Goal: Entertainment & Leisure: Consume media (video, audio)

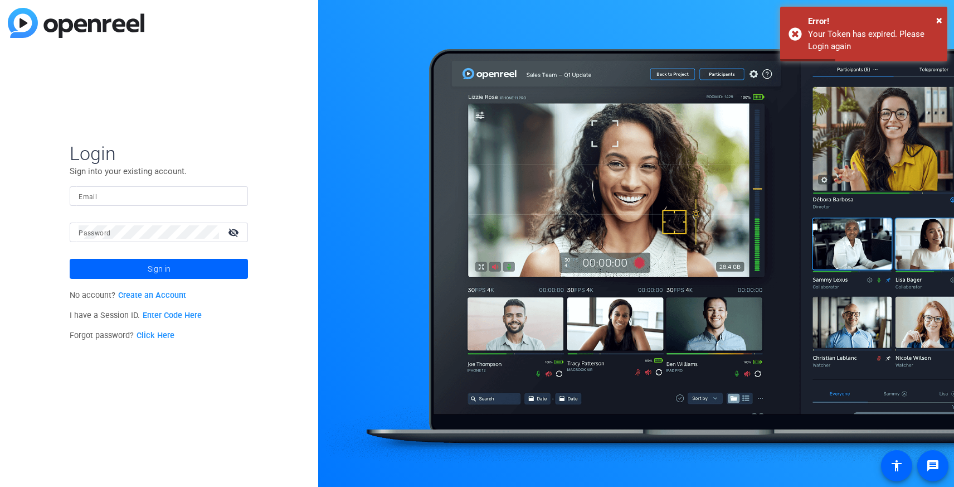
click at [150, 201] on input "Email" at bounding box center [159, 195] width 161 height 13
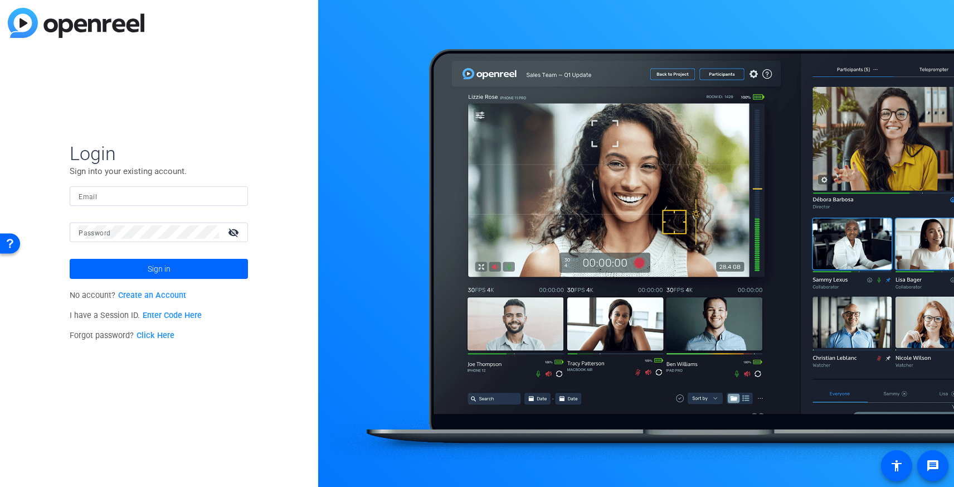
type input "[PERSON_NAME][EMAIL_ADDRESS][DOMAIN_NAME]"
click at [167, 256] on span "Sign in" at bounding box center [159, 269] width 23 height 28
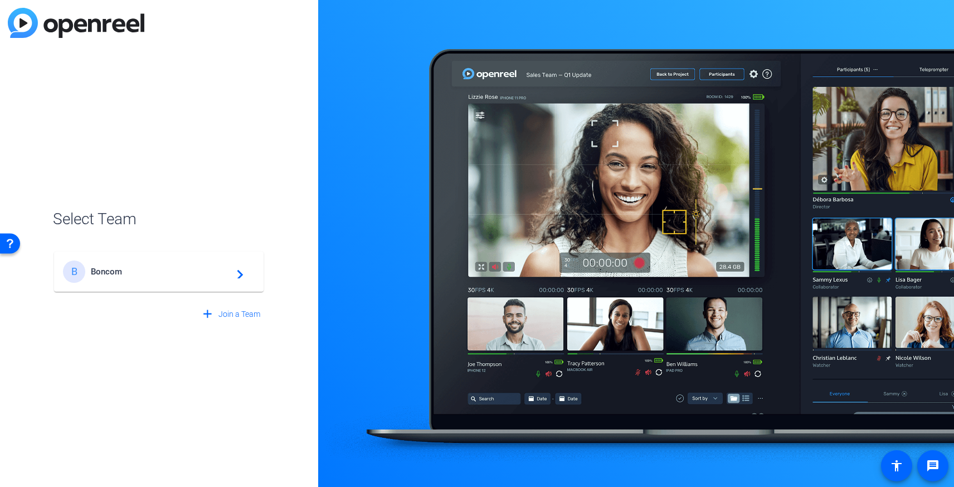
click at [167, 256] on mat-card-content "B Boncom navigate_next" at bounding box center [159, 271] width 210 height 40
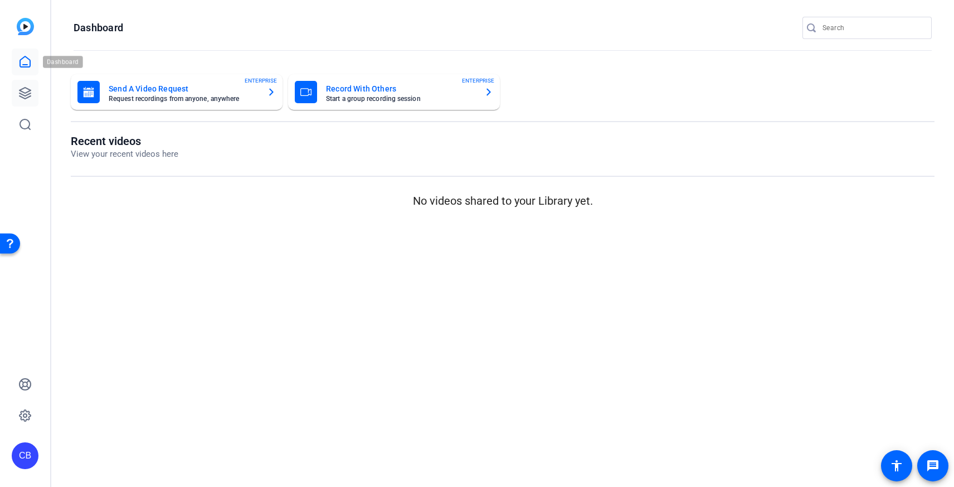
click at [29, 89] on icon at bounding box center [24, 92] width 13 height 13
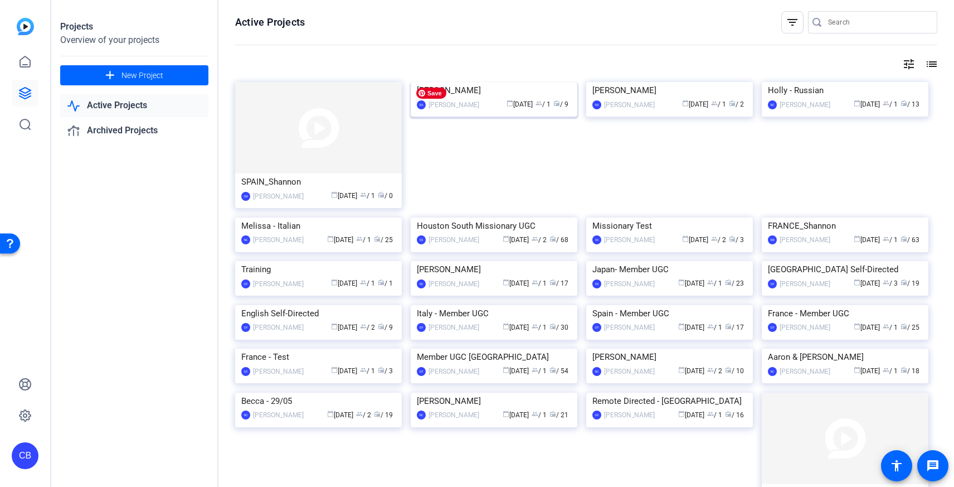
click at [491, 82] on img at bounding box center [494, 82] width 167 height 0
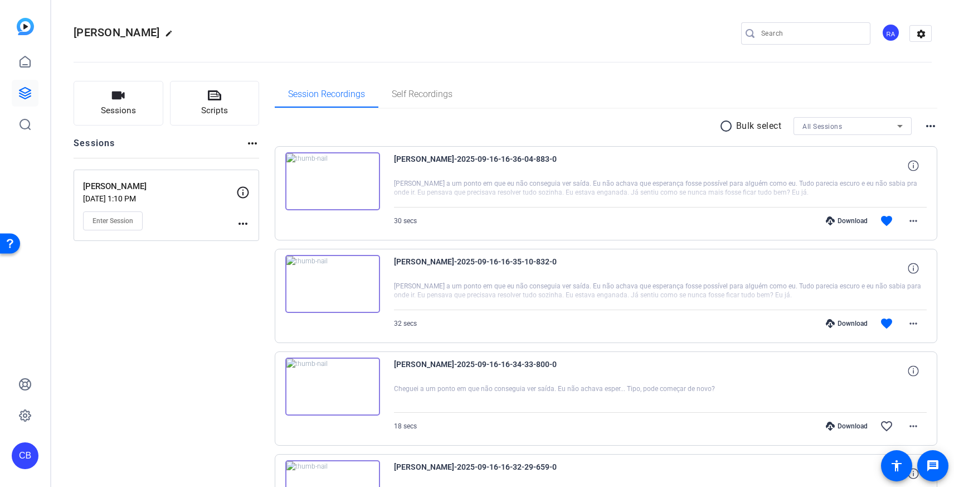
click at [332, 180] on img at bounding box center [332, 181] width 95 height 58
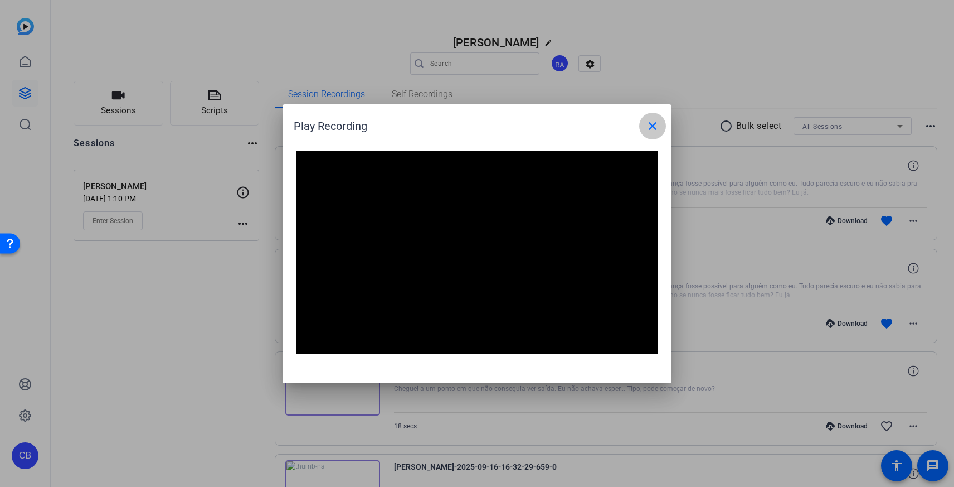
click at [658, 123] on mat-icon "close" at bounding box center [652, 125] width 13 height 13
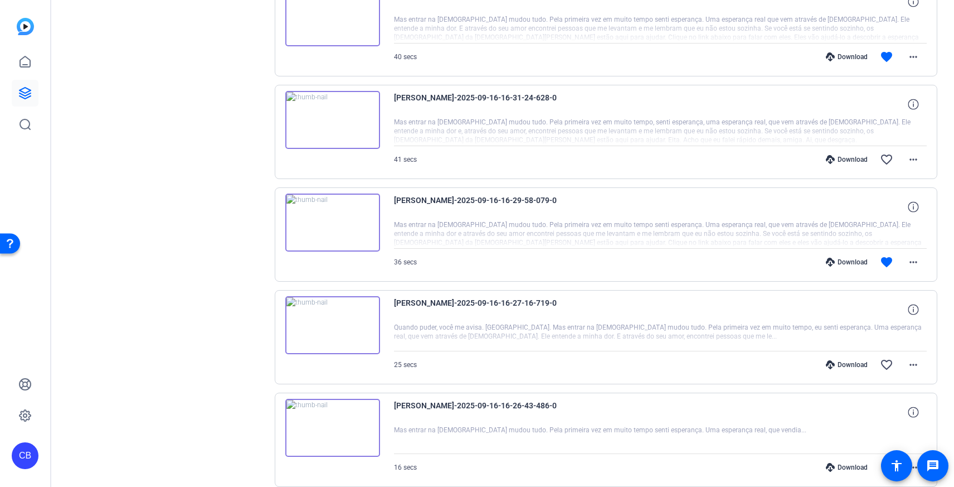
scroll to position [619, 0]
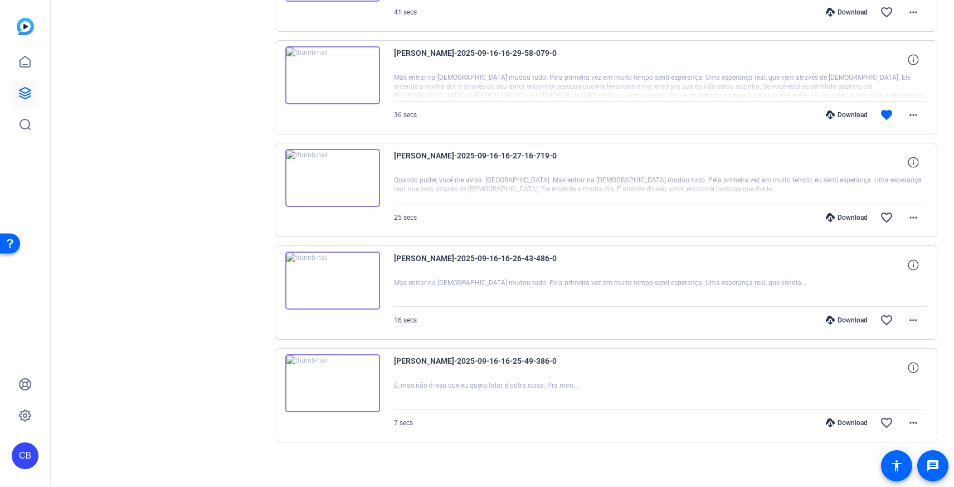
click at [334, 178] on img at bounding box center [332, 178] width 95 height 58
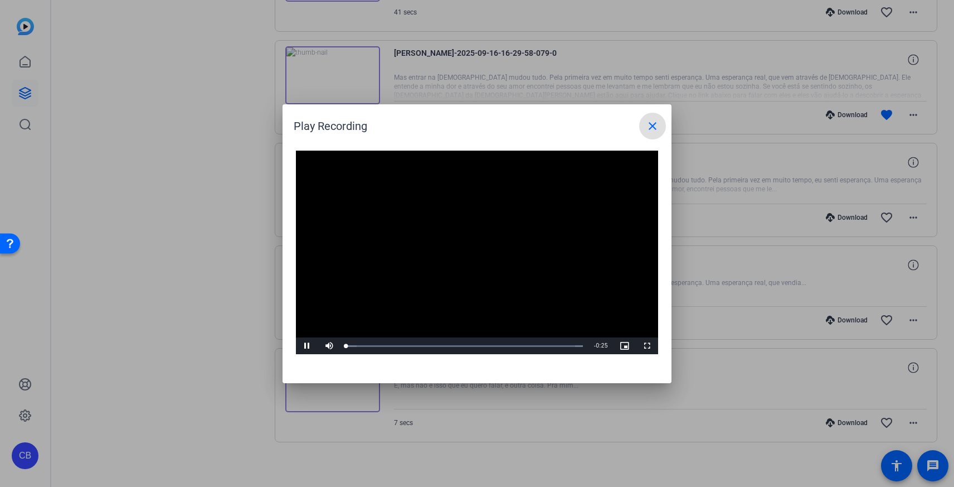
click at [474, 246] on video "Video Player" at bounding box center [477, 253] width 362 height 204
click at [472, 246] on video "Video Player" at bounding box center [477, 253] width 362 height 204
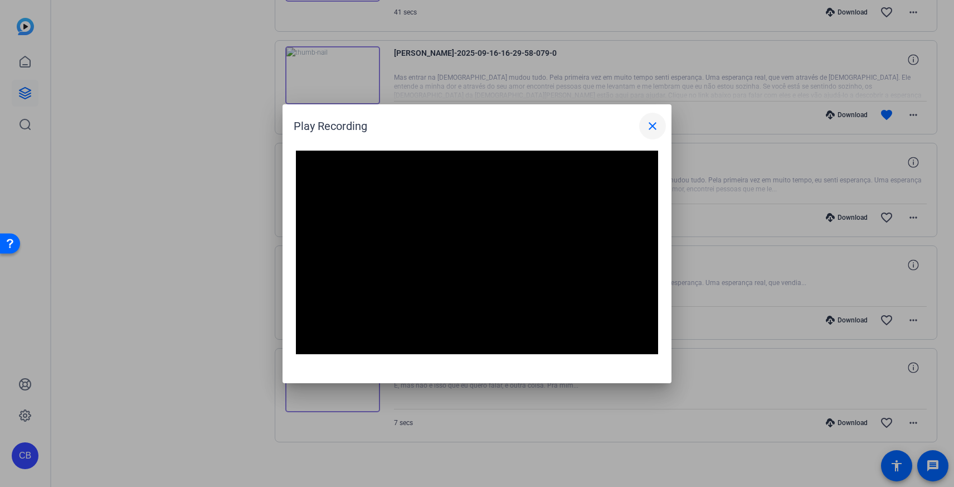
click at [661, 125] on span at bounding box center [652, 126] width 27 height 27
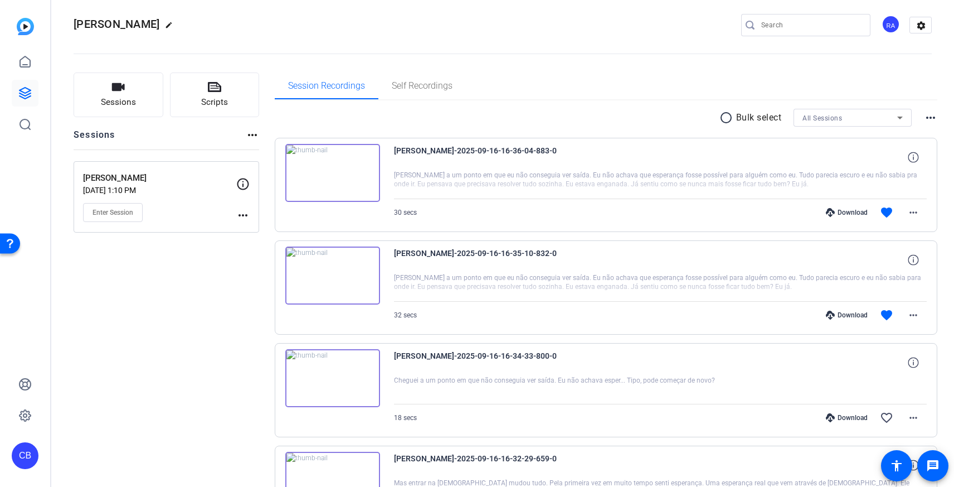
scroll to position [0, 0]
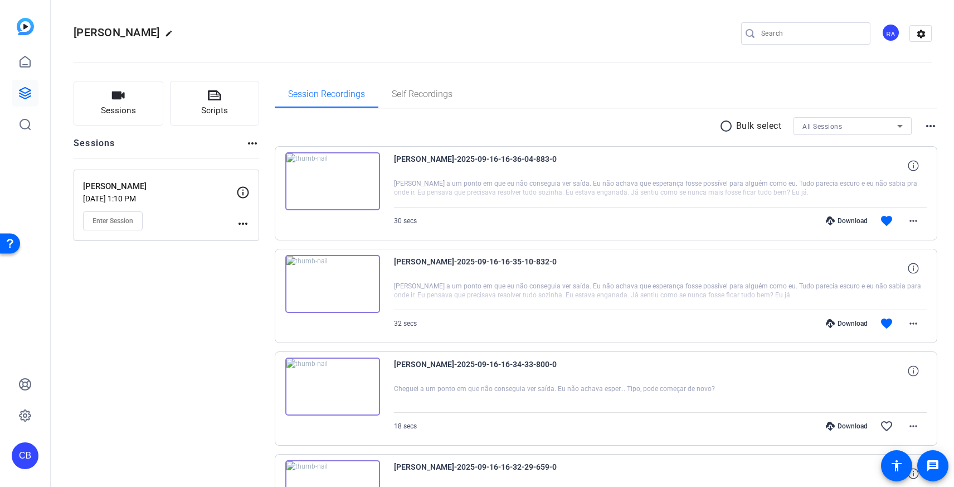
click at [329, 282] on img at bounding box center [332, 284] width 95 height 58
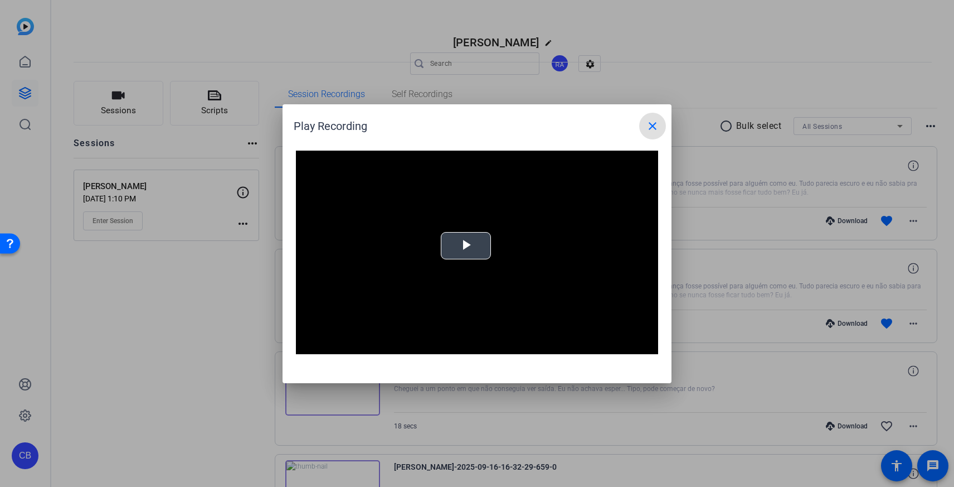
click at [466, 245] on span "Video Player" at bounding box center [466, 245] width 0 height 0
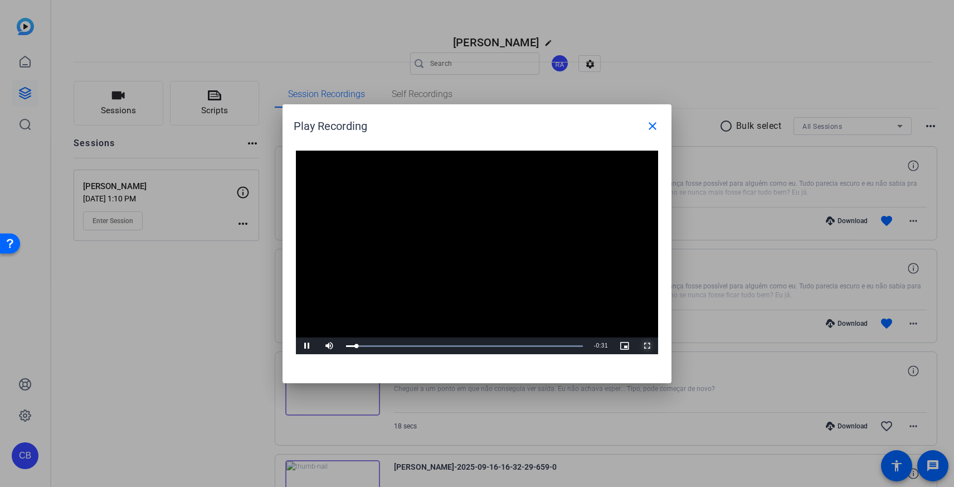
click at [646, 346] on span "Video Player" at bounding box center [647, 346] width 22 height 0
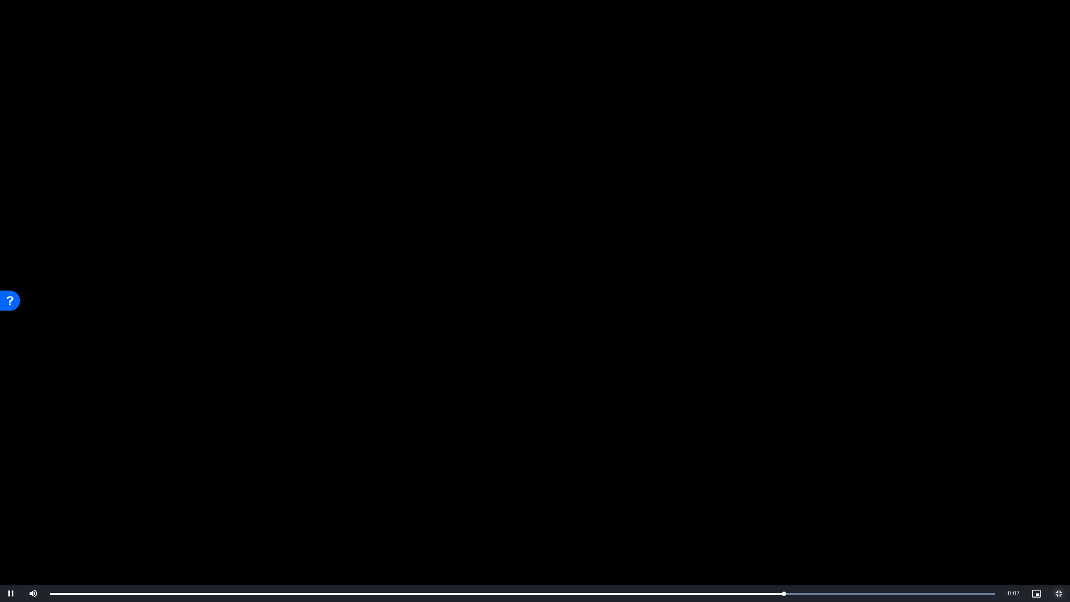
click at [954, 486] on span "Video Player" at bounding box center [1059, 594] width 22 height 0
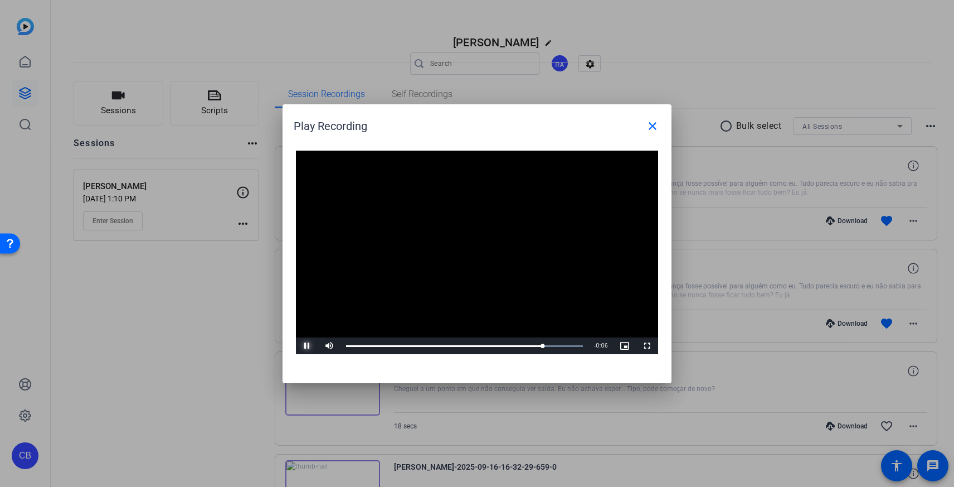
click at [309, 346] on span "Video Player" at bounding box center [307, 346] width 22 height 0
click at [646, 120] on mat-icon "close" at bounding box center [652, 125] width 13 height 13
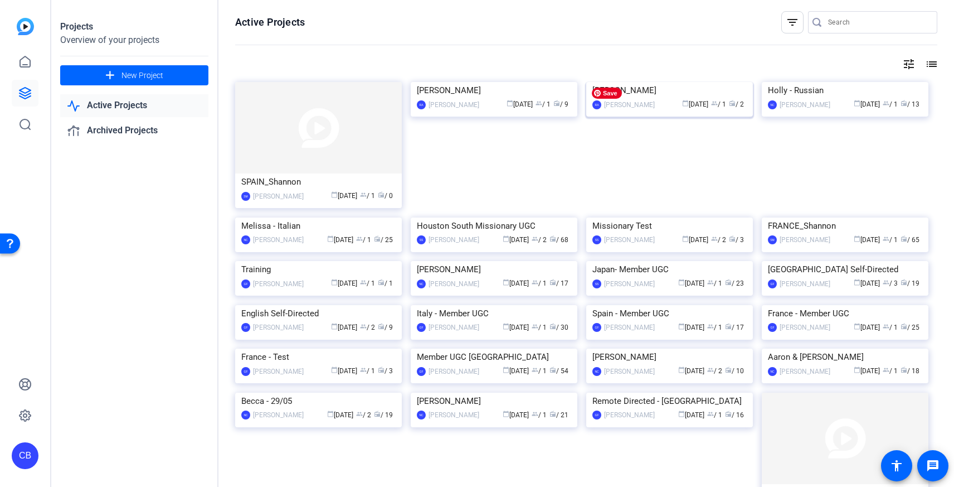
click at [635, 82] on img at bounding box center [669, 82] width 167 height 0
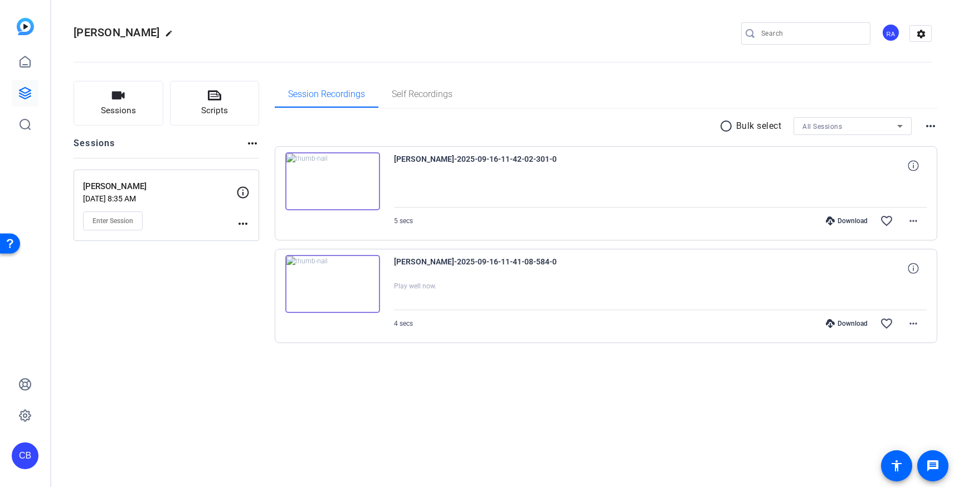
click at [322, 284] on img at bounding box center [332, 284] width 95 height 58
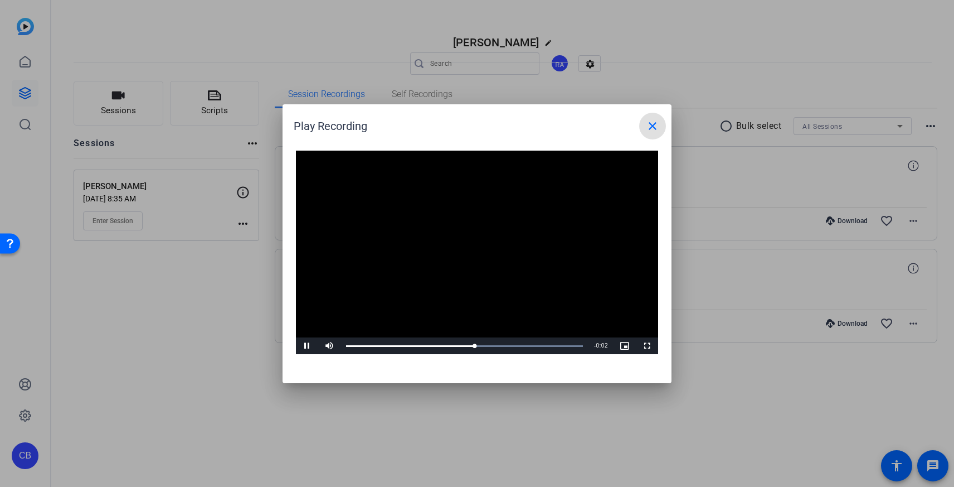
click at [647, 123] on mat-icon "close" at bounding box center [652, 125] width 13 height 13
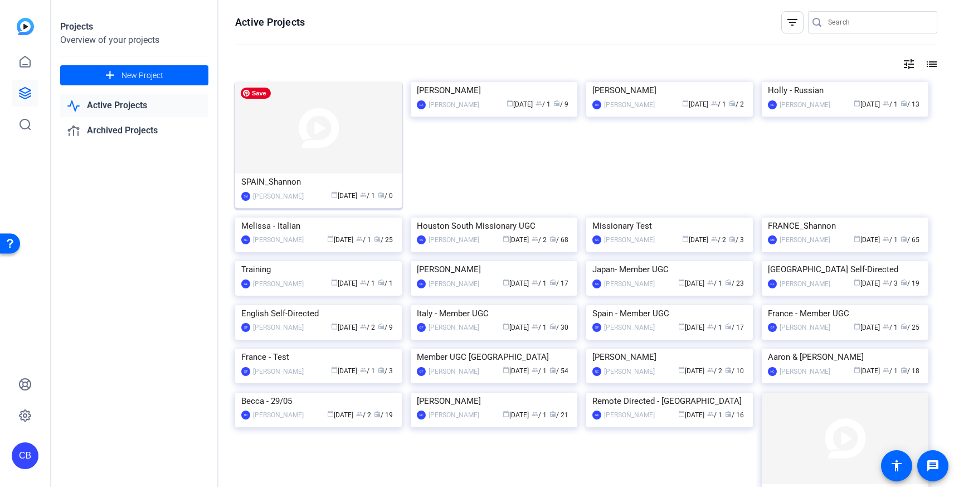
click at [318, 145] on img at bounding box center [318, 127] width 167 height 91
click at [302, 217] on img at bounding box center [318, 217] width 167 height 0
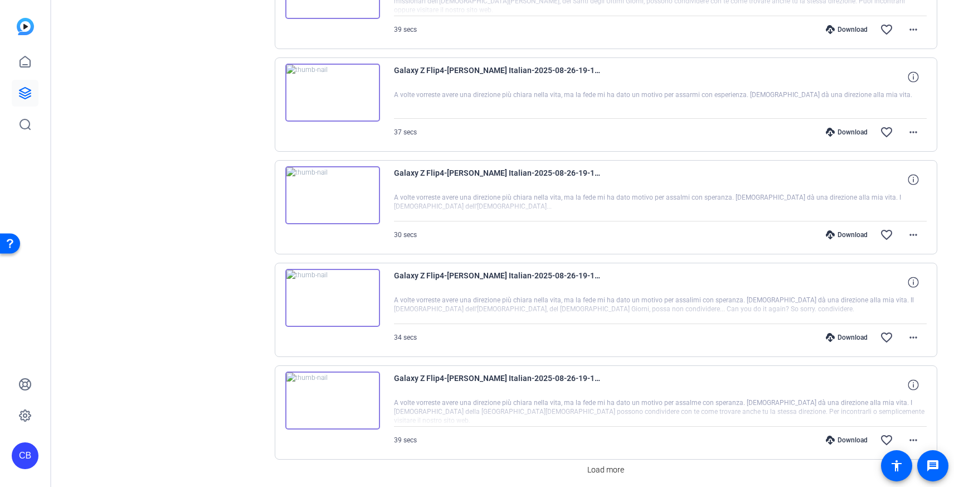
scroll to position [746, 0]
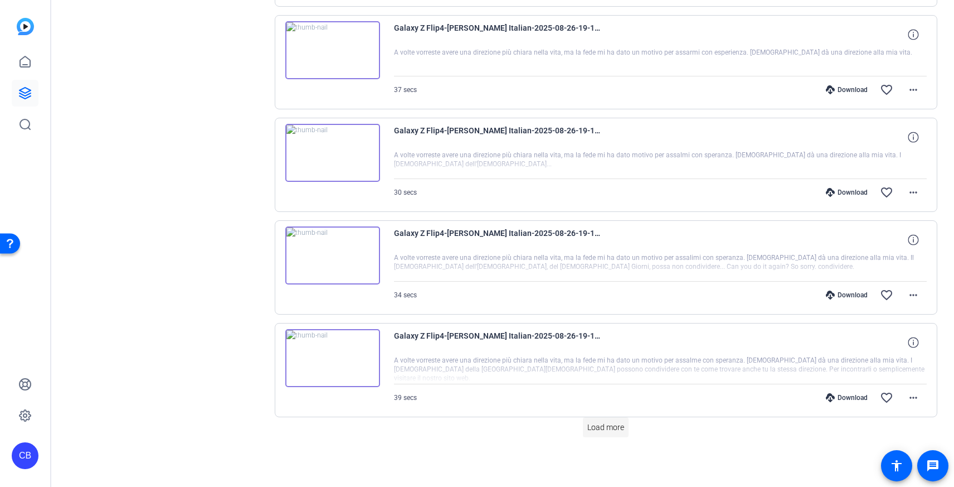
click at [608, 428] on span "Load more" at bounding box center [606, 427] width 37 height 12
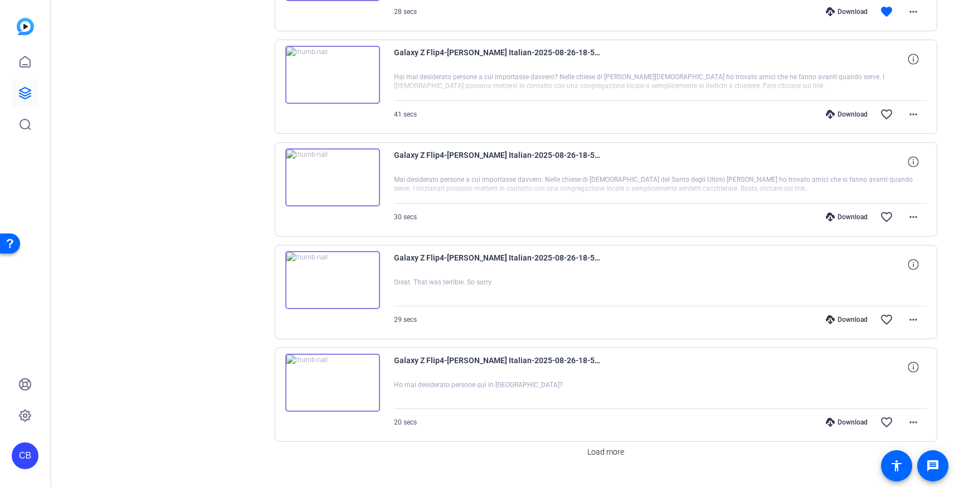
scroll to position [1772, 0]
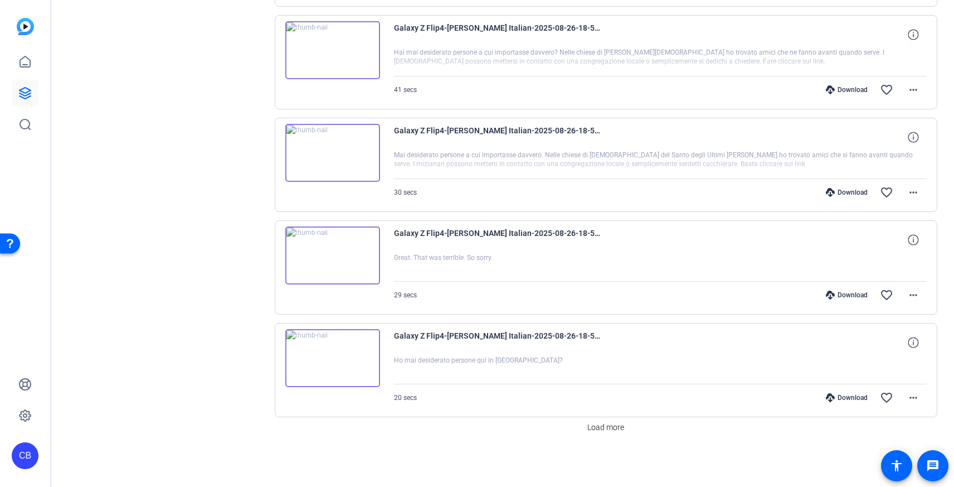
click at [608, 428] on span "Load more" at bounding box center [606, 427] width 37 height 12
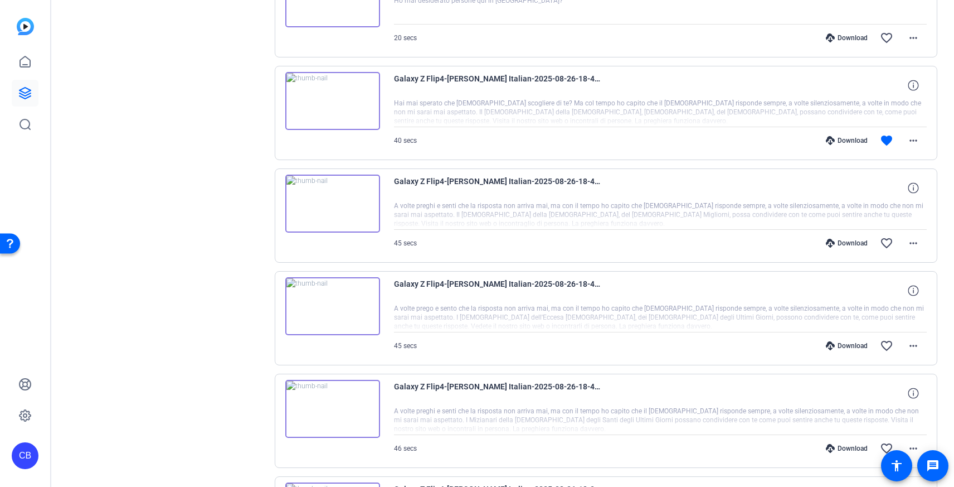
scroll to position [2046, 0]
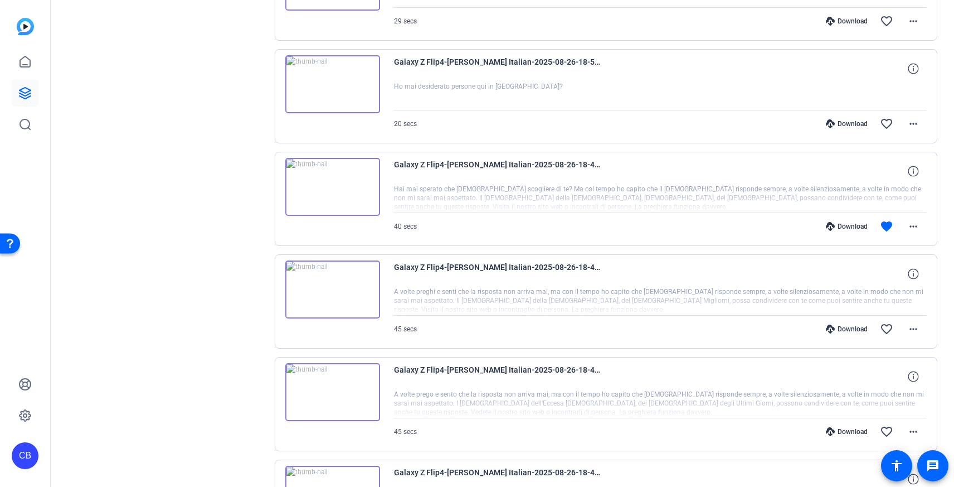
click at [332, 185] on img at bounding box center [332, 187] width 95 height 58
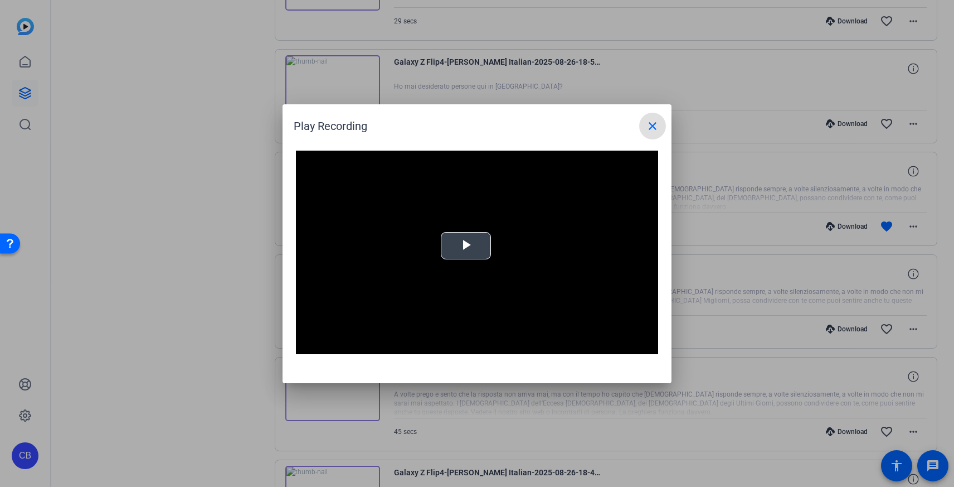
click at [466, 245] on span "Video Player" at bounding box center [466, 245] width 0 height 0
click at [651, 127] on mat-icon "close" at bounding box center [652, 125] width 13 height 13
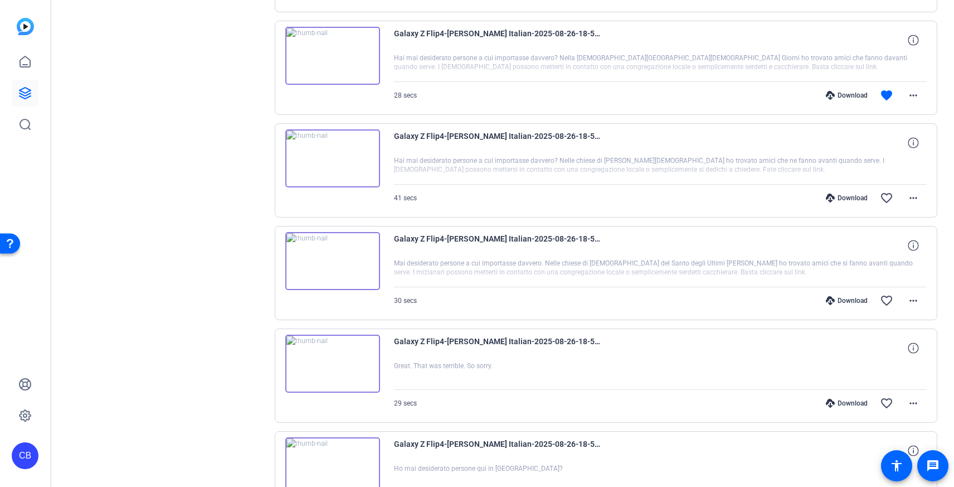
scroll to position [1628, 0]
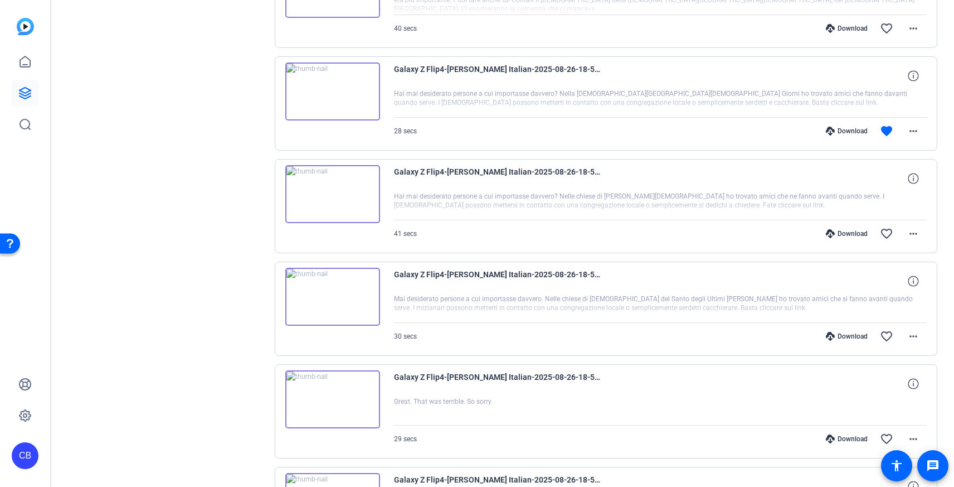
click at [336, 198] on img at bounding box center [332, 194] width 95 height 58
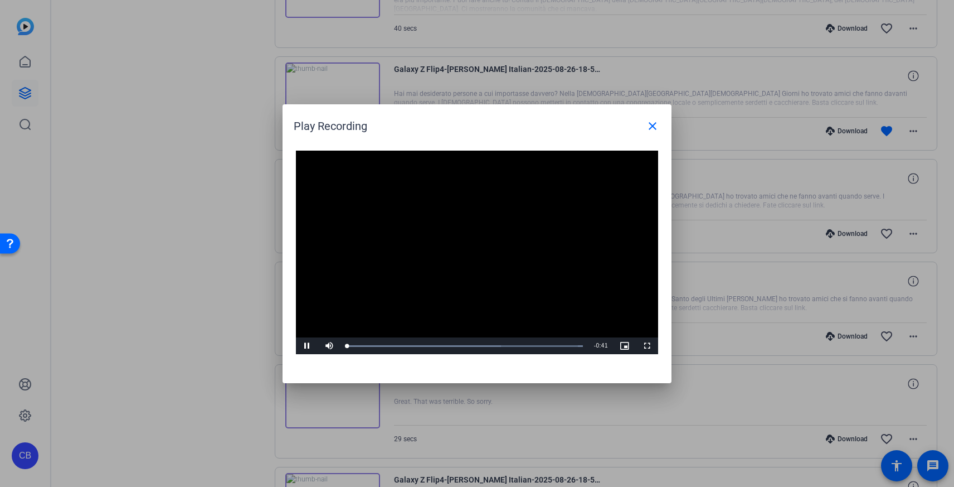
click at [468, 242] on video "Video Player" at bounding box center [477, 253] width 362 height 204
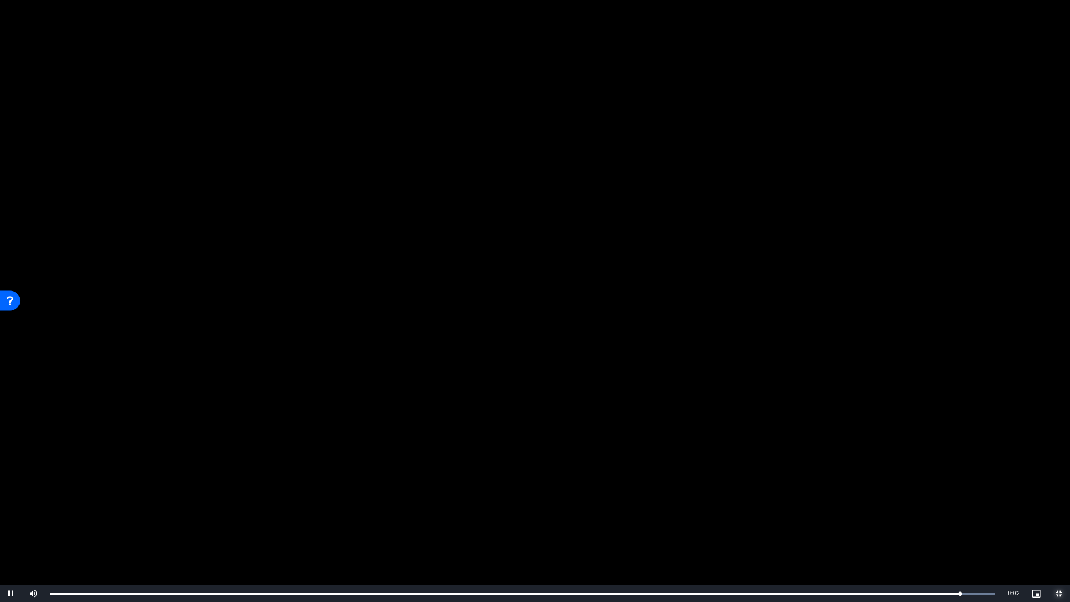
click at [954, 486] on span "Video Player" at bounding box center [1059, 594] width 22 height 0
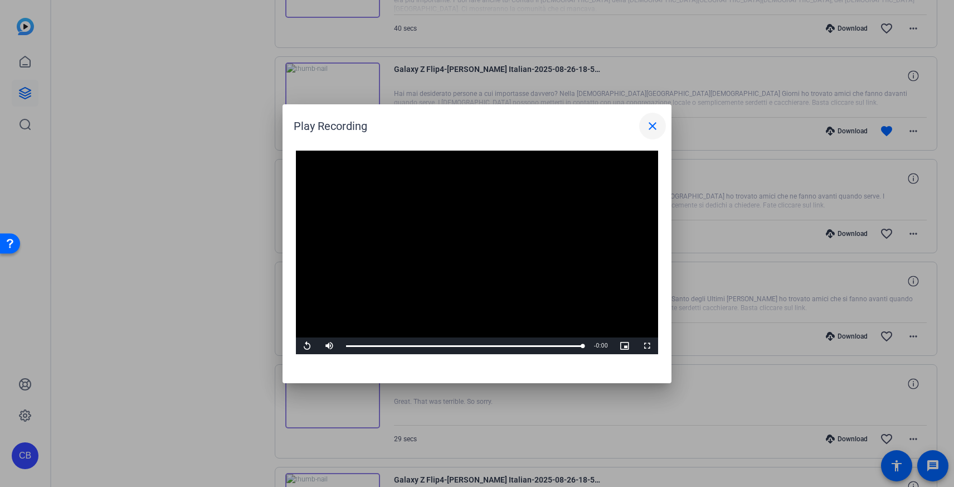
click at [655, 128] on mat-icon "close" at bounding box center [652, 125] width 13 height 13
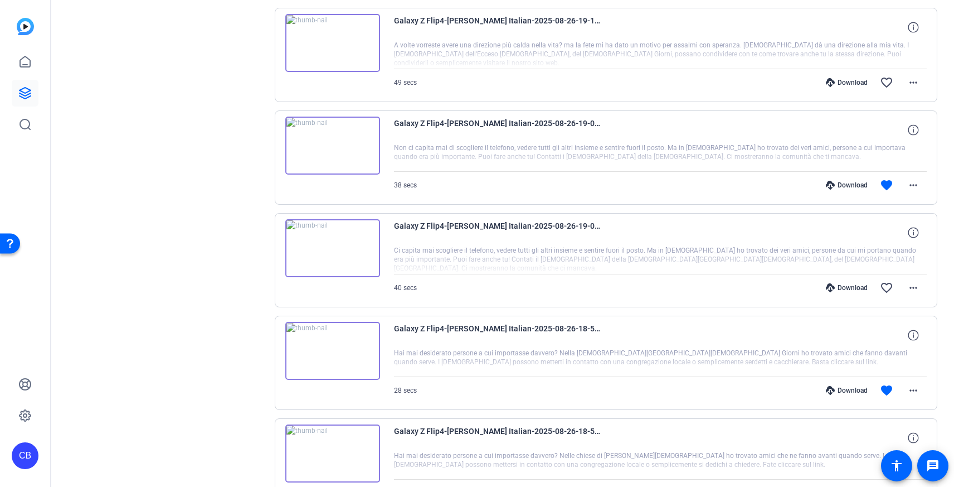
scroll to position [1347, 0]
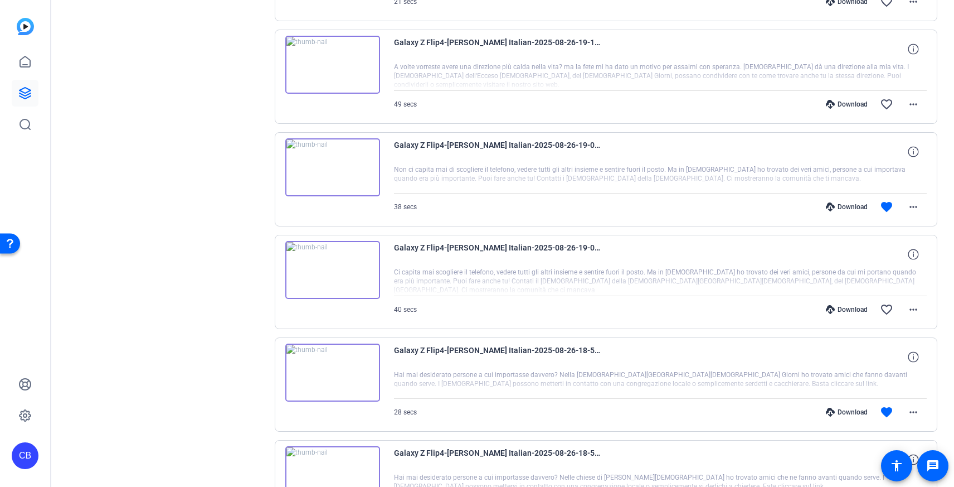
click at [332, 163] on img at bounding box center [332, 167] width 95 height 58
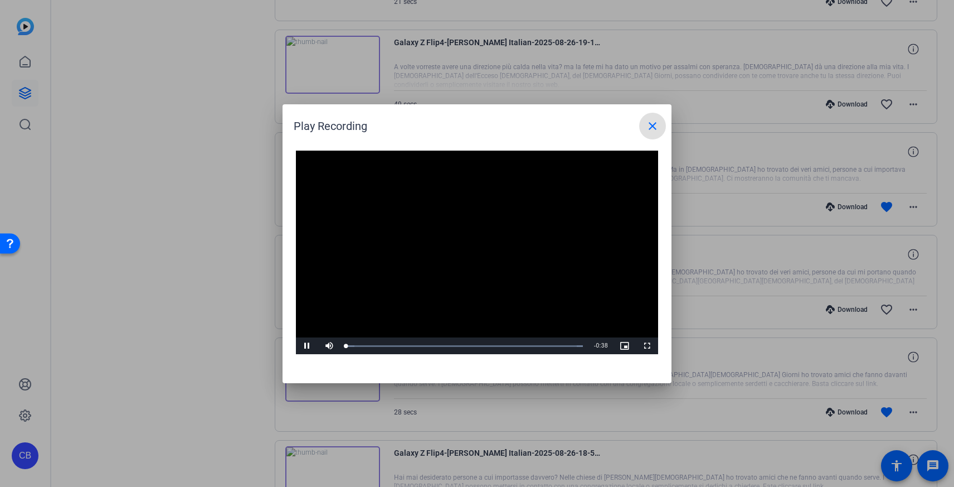
click at [470, 246] on video "Video Player" at bounding box center [477, 253] width 362 height 204
click at [308, 346] on span "Video Player" at bounding box center [307, 346] width 22 height 0
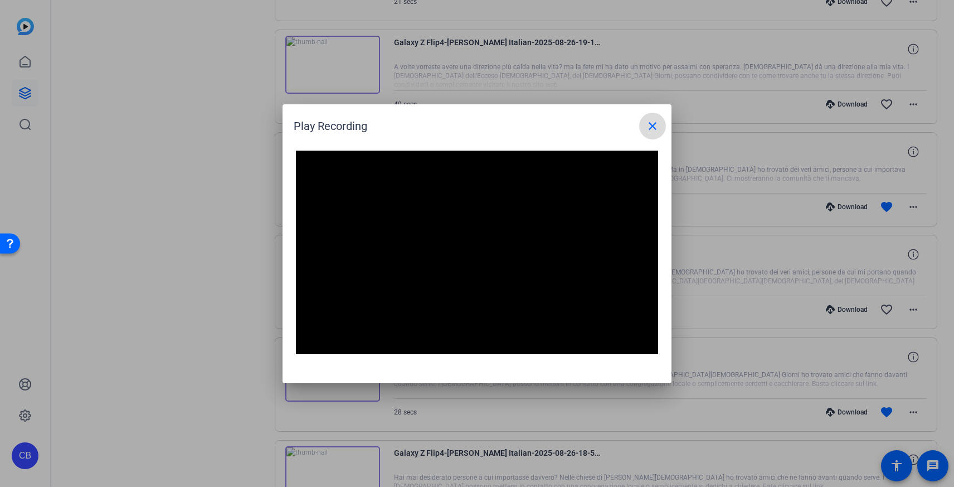
click at [651, 124] on mat-icon "close" at bounding box center [652, 125] width 13 height 13
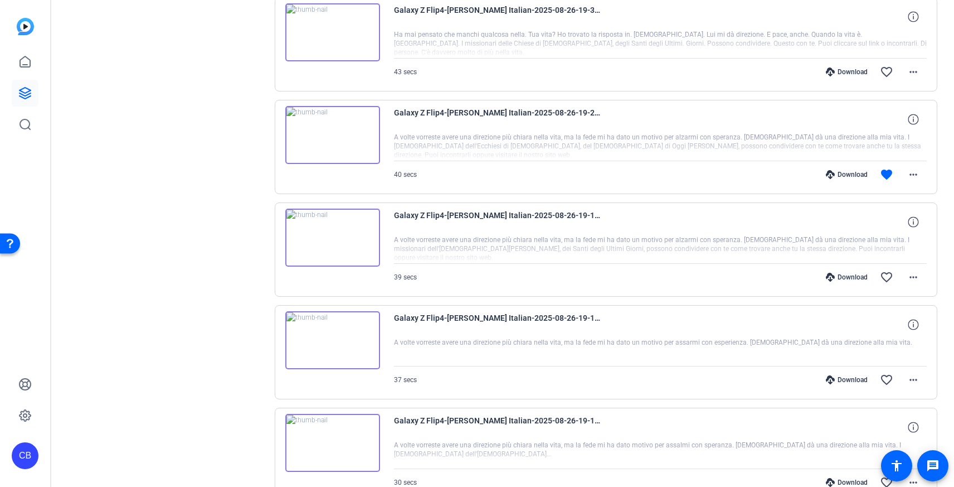
scroll to position [455, 0]
click at [329, 127] on img at bounding box center [332, 136] width 95 height 58
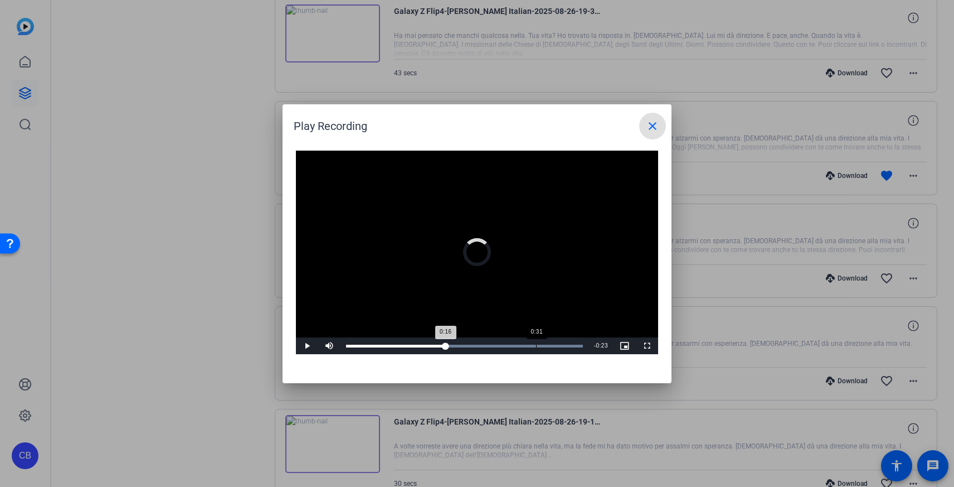
click at [536, 345] on div "Loaded : 100.00% 0:31 0:16" at bounding box center [464, 346] width 237 height 3
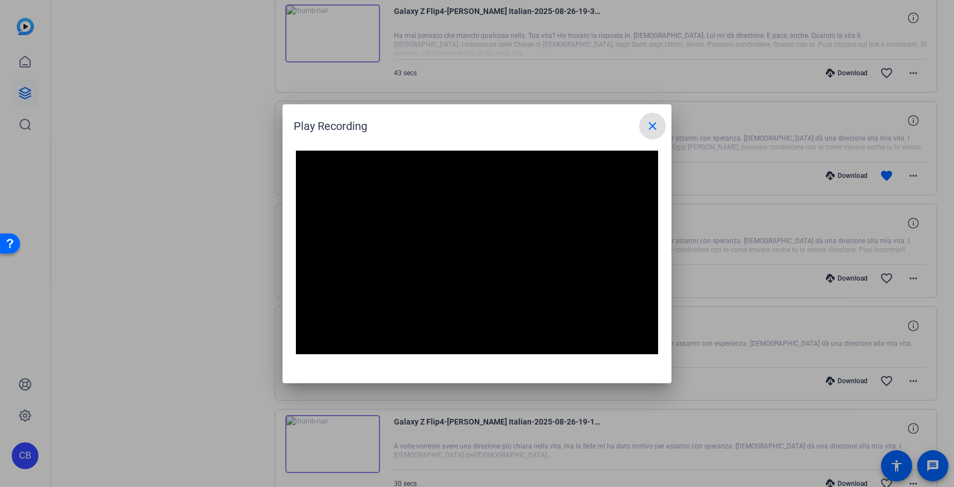
click at [655, 129] on mat-icon "close" at bounding box center [652, 125] width 13 height 13
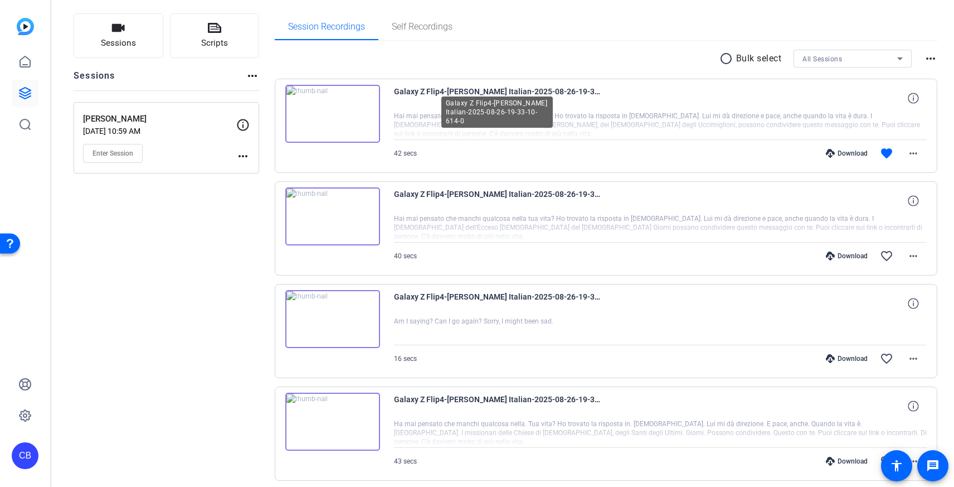
scroll to position [0, 0]
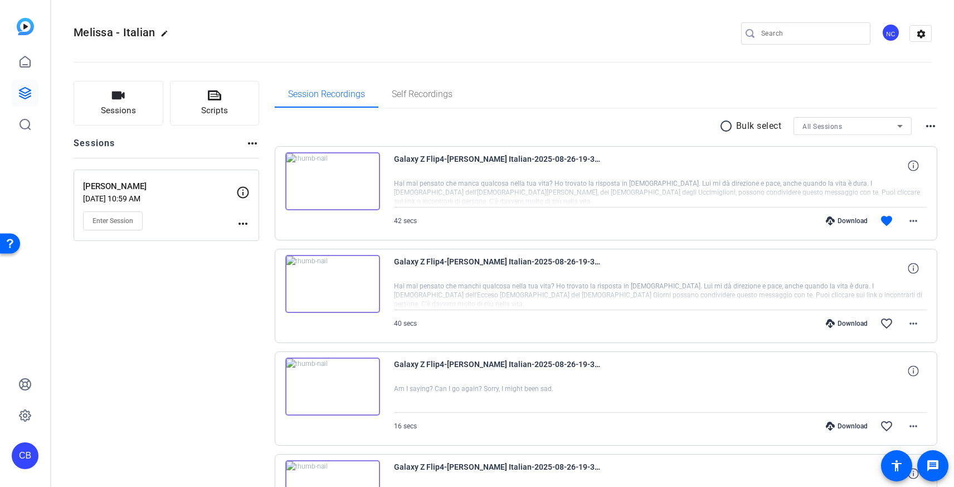
click at [328, 182] on img at bounding box center [332, 181] width 95 height 58
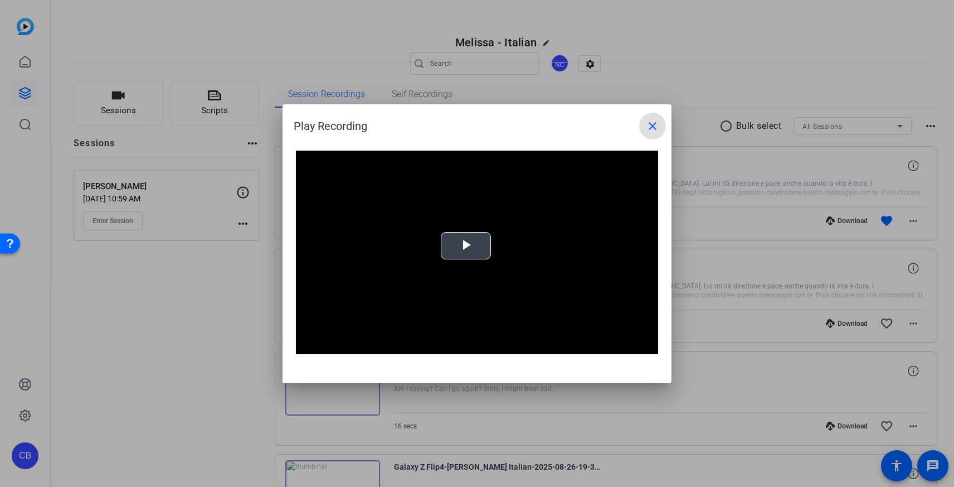
click at [458, 245] on video "Video Player" at bounding box center [477, 253] width 362 height 204
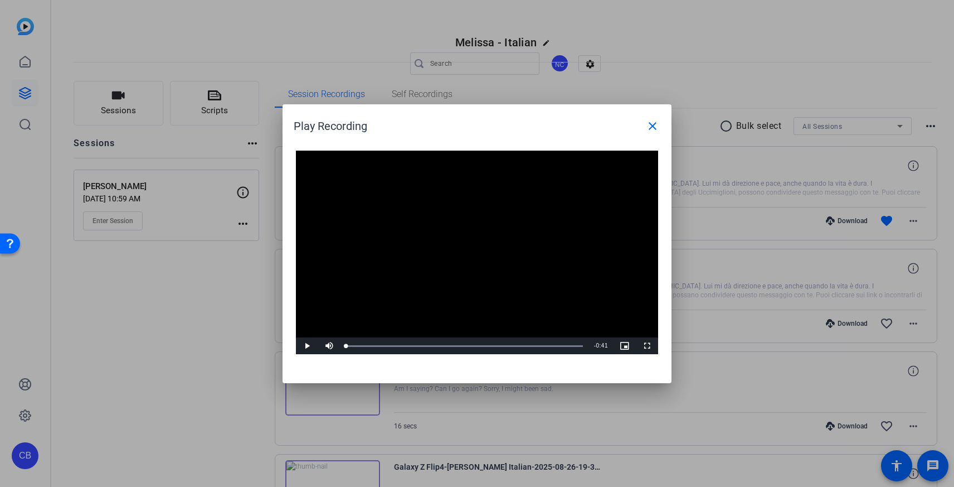
click at [458, 245] on video "Video Player" at bounding box center [477, 253] width 362 height 204
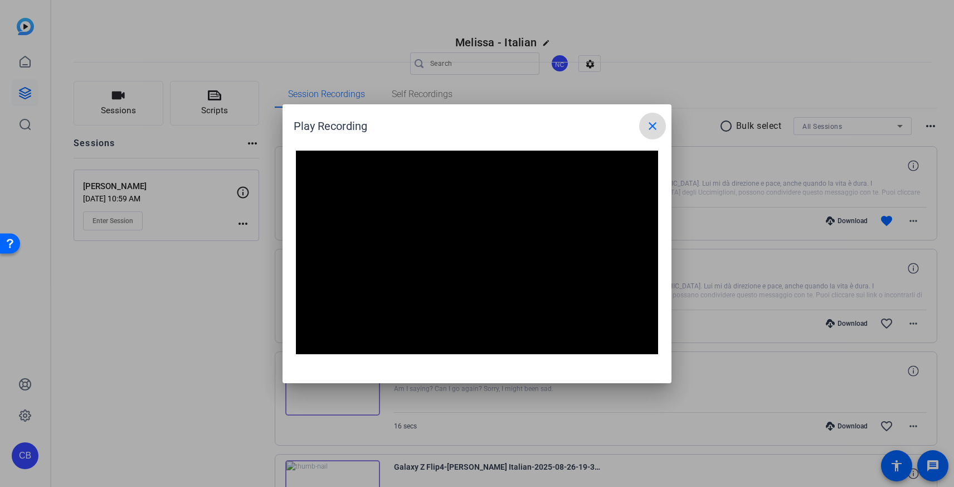
click at [651, 122] on mat-icon "close" at bounding box center [652, 125] width 13 height 13
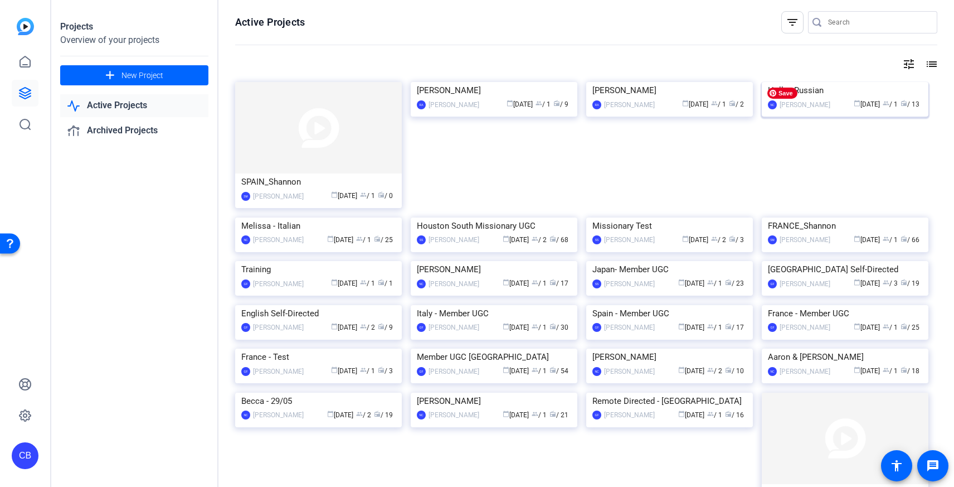
click at [867, 82] on img at bounding box center [845, 82] width 167 height 0
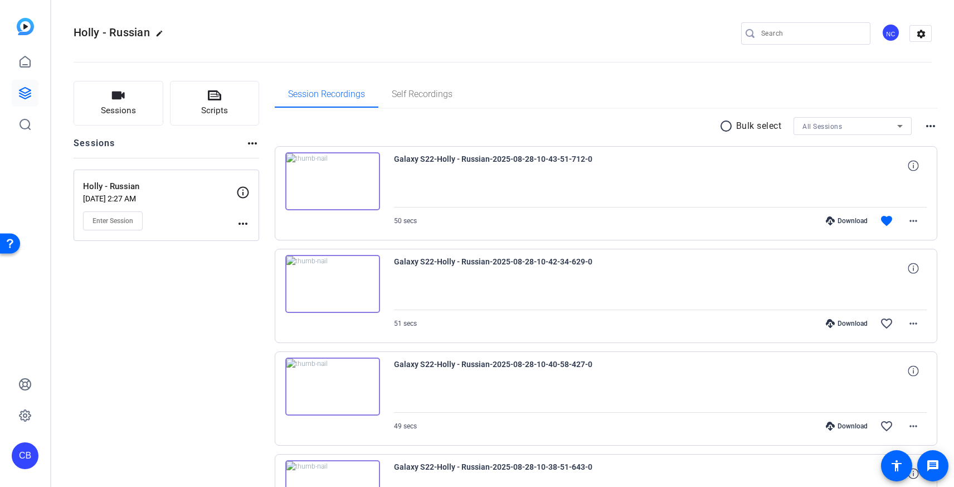
click at [329, 179] on img at bounding box center [332, 181] width 95 height 58
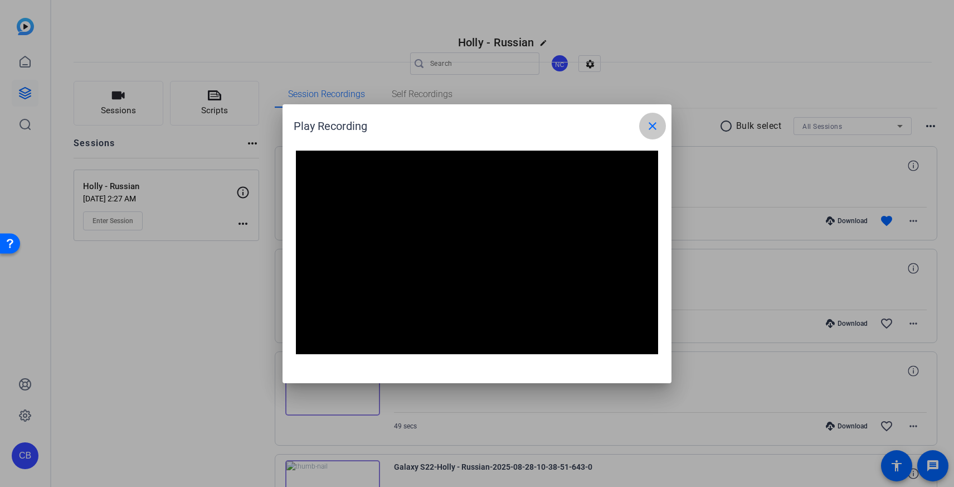
click at [652, 123] on mat-icon "close" at bounding box center [652, 125] width 13 height 13
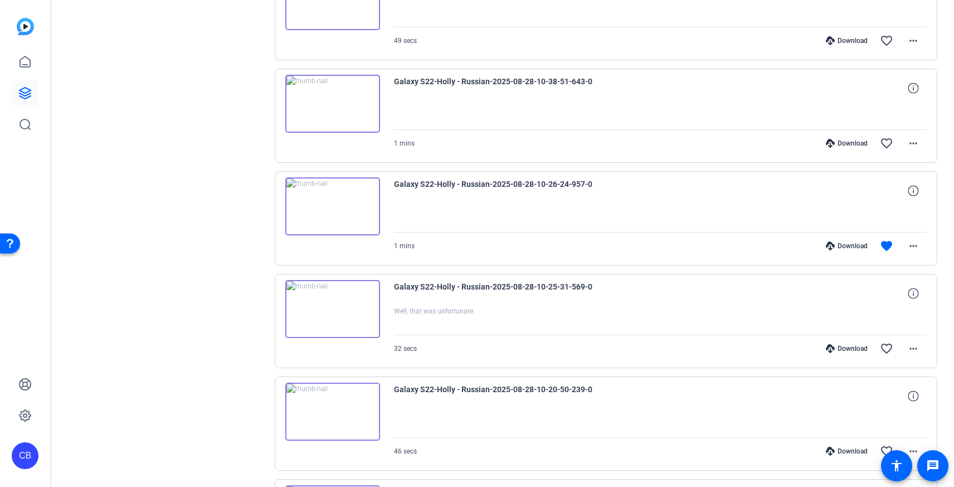
scroll to position [386, 0]
click at [334, 207] on img at bounding box center [332, 206] width 95 height 58
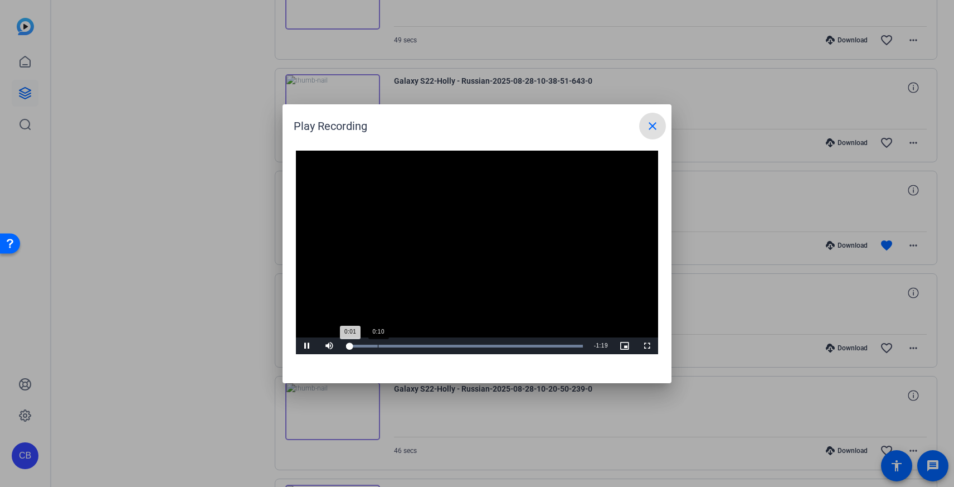
click at [377, 347] on div "Loaded : 100.00% 0:10 0:01" at bounding box center [465, 345] width 248 height 17
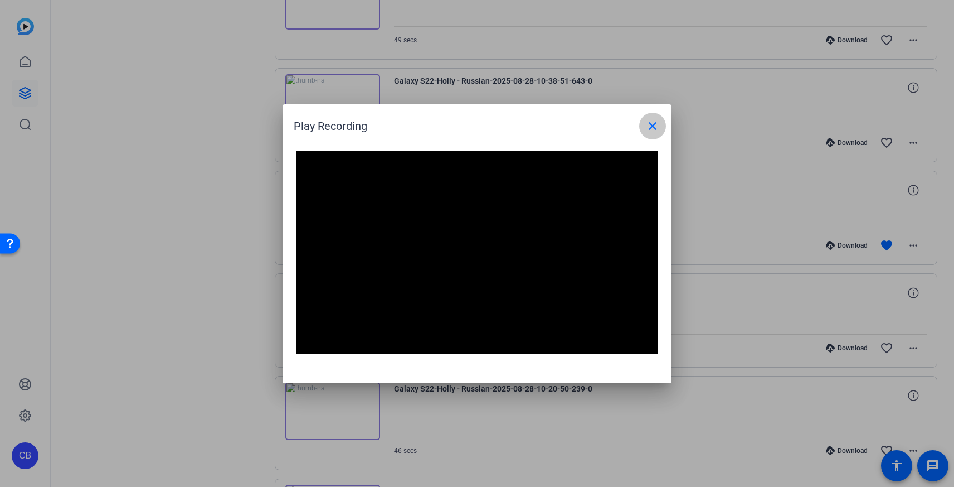
click at [654, 124] on mat-icon "close" at bounding box center [652, 125] width 13 height 13
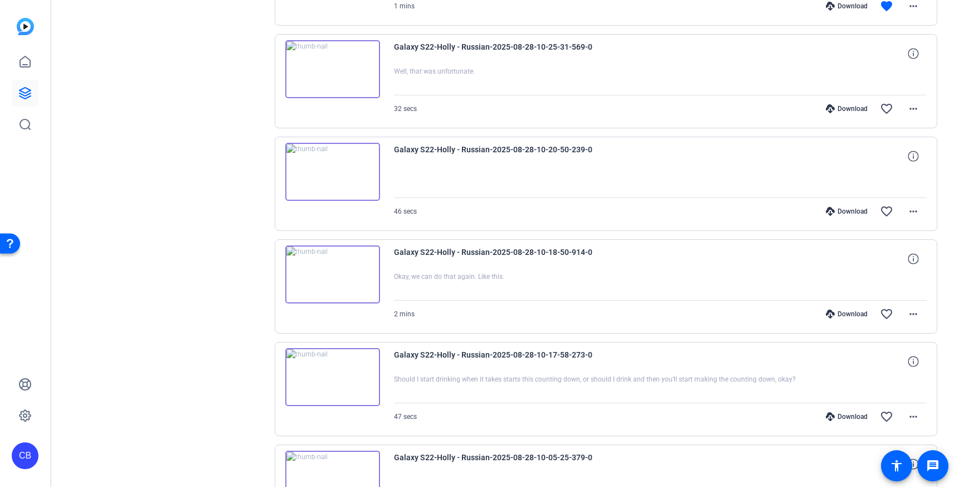
scroll to position [746, 0]
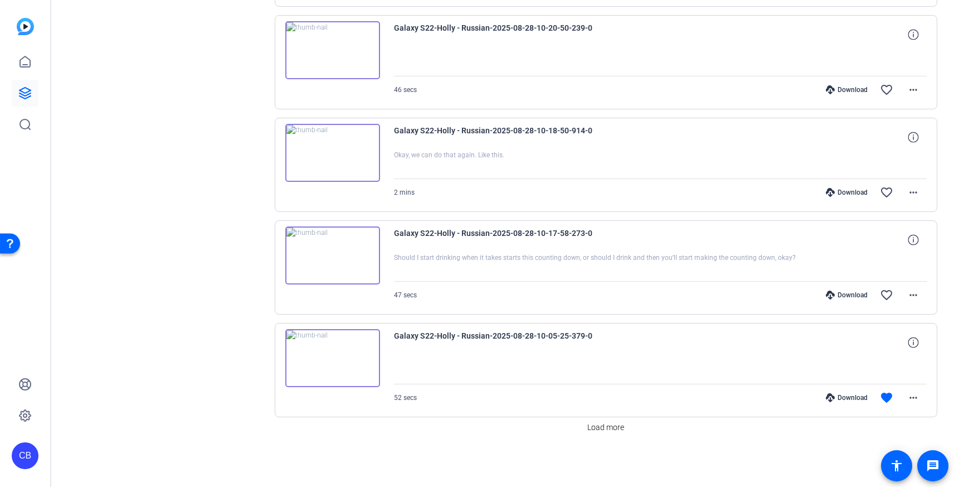
click at [329, 359] on img at bounding box center [332, 358] width 95 height 58
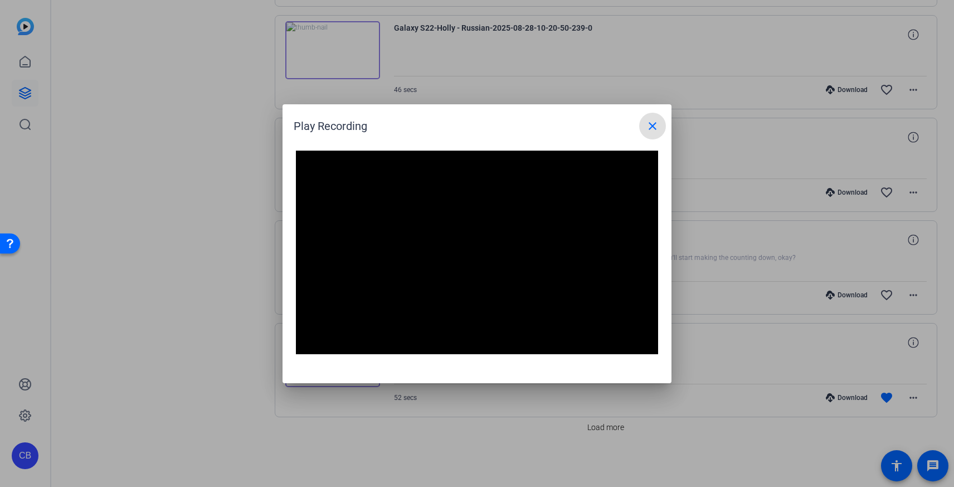
click at [658, 127] on mat-icon "close" at bounding box center [652, 125] width 13 height 13
